Goal: Check status: Check status

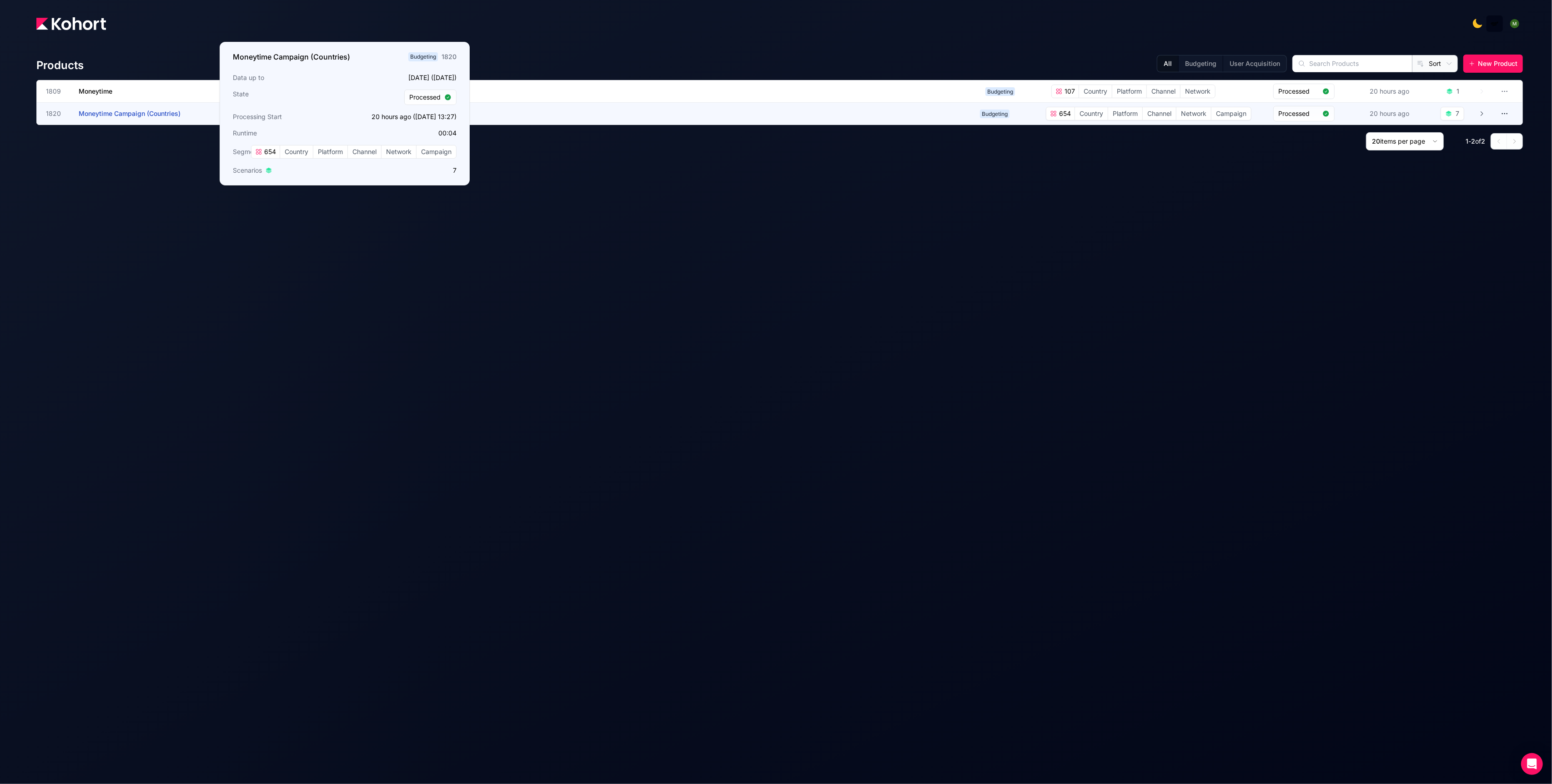
click at [164, 111] on span "Moneytime Campaign (Countries)" at bounding box center [130, 113] width 102 height 7
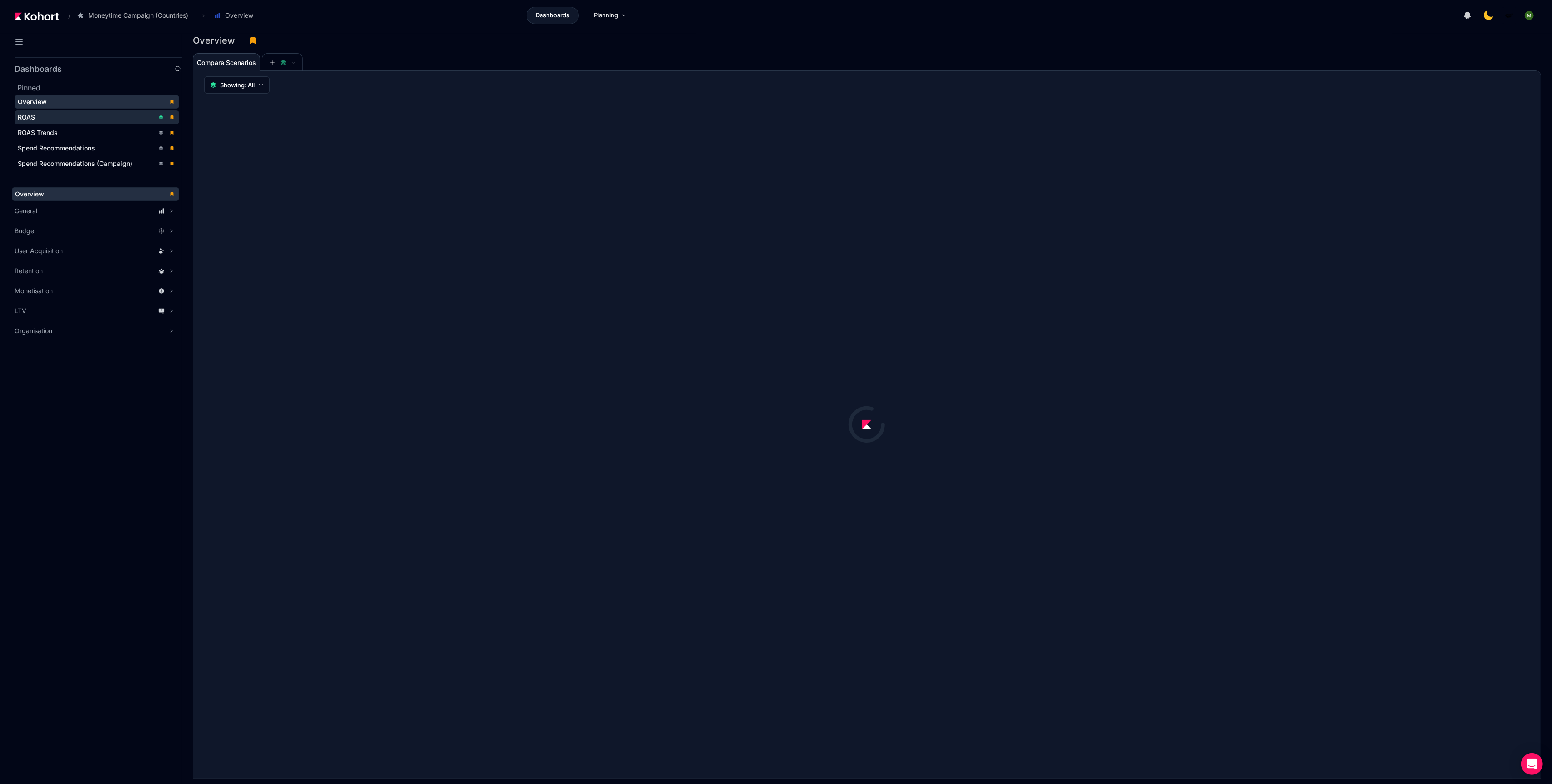
click at [123, 120] on div "ROAS" at bounding box center [85, 118] width 136 height 9
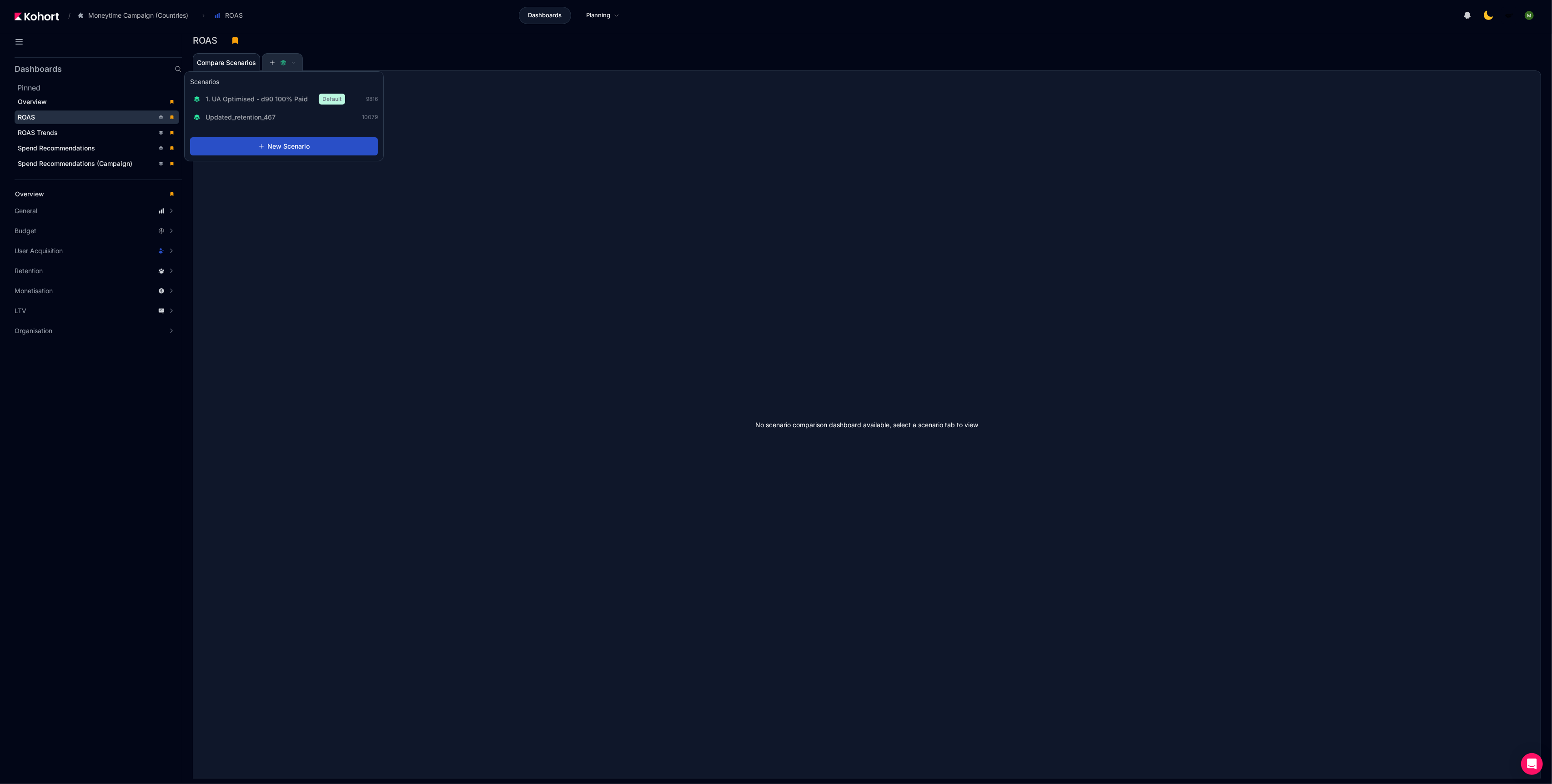
click at [272, 63] on icon at bounding box center [272, 62] width 6 height 6
click at [265, 101] on span "1. UA Optimised - d90 100% Paid" at bounding box center [257, 99] width 102 height 9
